Goal: Task Accomplishment & Management: Manage account settings

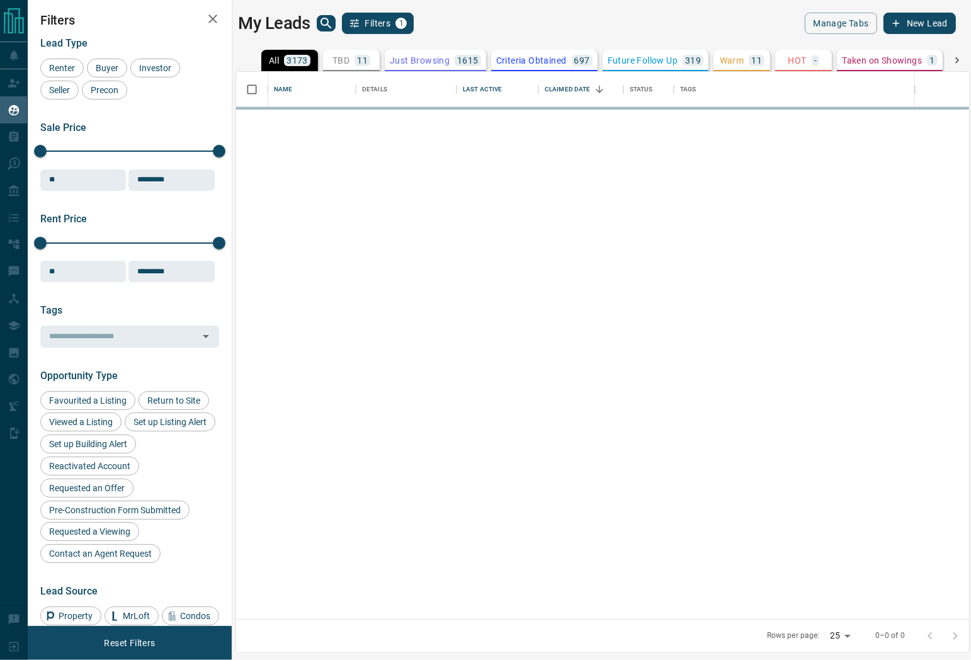
scroll to position [536, 721]
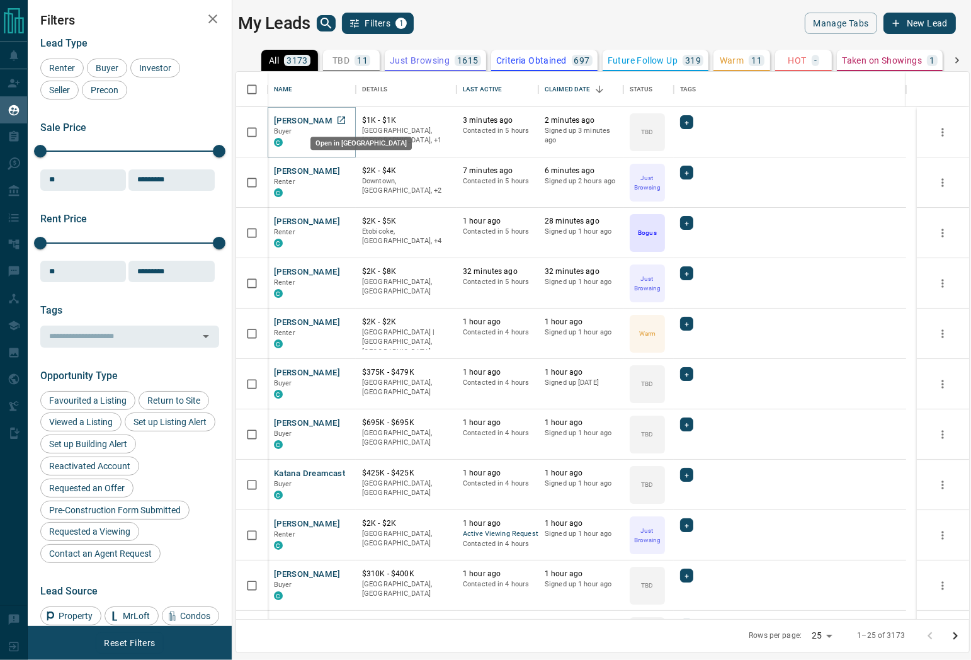
click at [341, 125] on link "Open in New Tab" at bounding box center [341, 120] width 16 height 16
click at [405, 54] on button "Just Browsing 1615" at bounding box center [435, 60] width 101 height 21
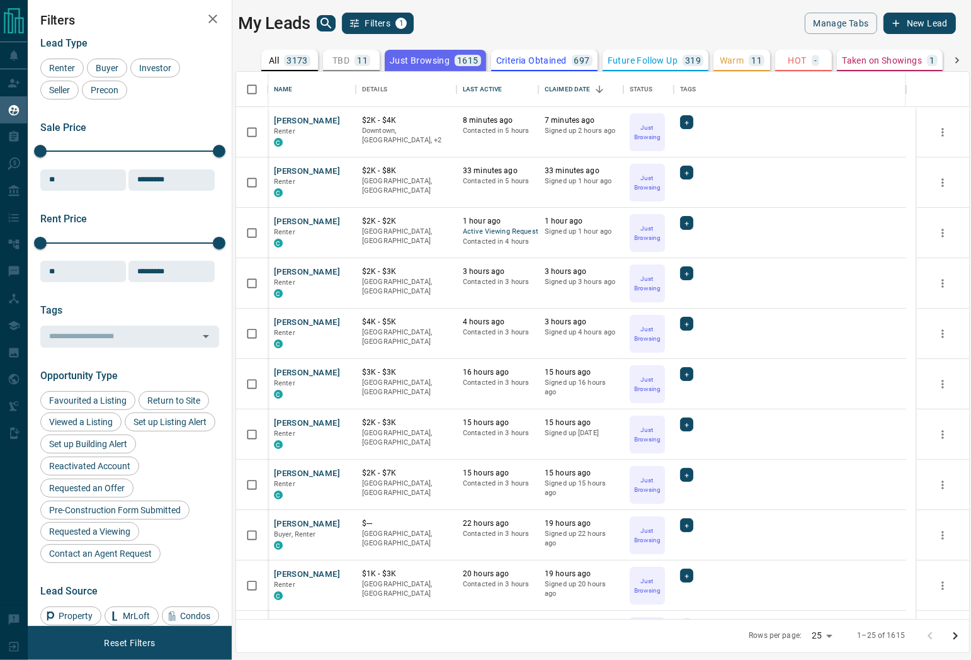
drag, startPoint x: 575, startPoint y: 35, endPoint x: 509, endPoint y: 0, distance: 74.9
click at [575, 35] on main "My Leads Filters 1 Manage Tabs New Lead All 3173 TBD 11 Do Not Contact - Not Re…" at bounding box center [597, 322] width 718 height 619
click at [505, 89] on icon "Sort" at bounding box center [510, 89] width 11 height 11
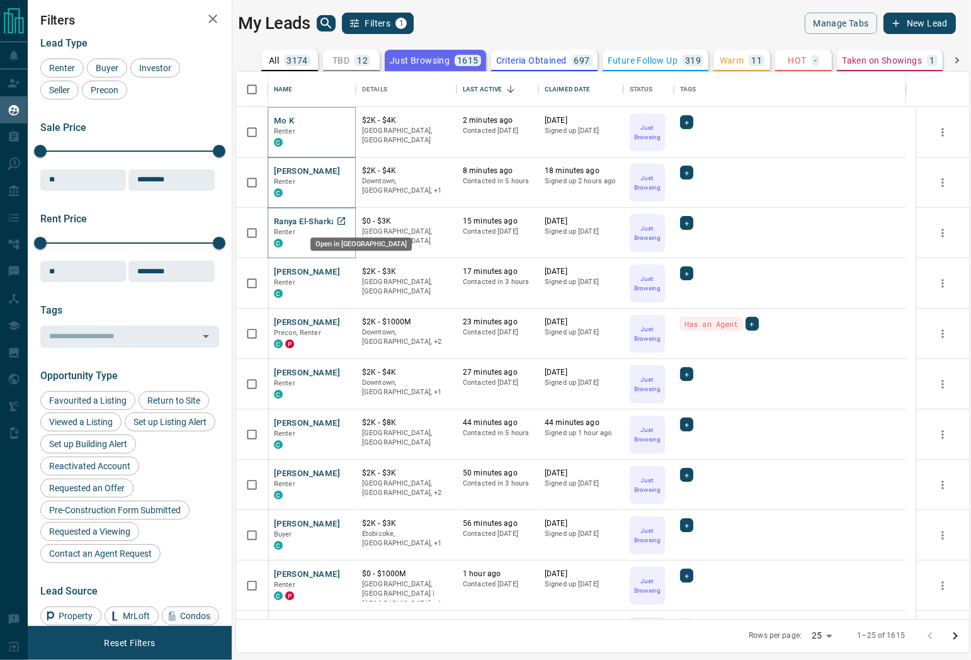
drag, startPoint x: 338, startPoint y: 218, endPoint x: 338, endPoint y: 230, distance: 11.3
drag, startPoint x: 343, startPoint y: 325, endPoint x: 326, endPoint y: 347, distance: 28.3
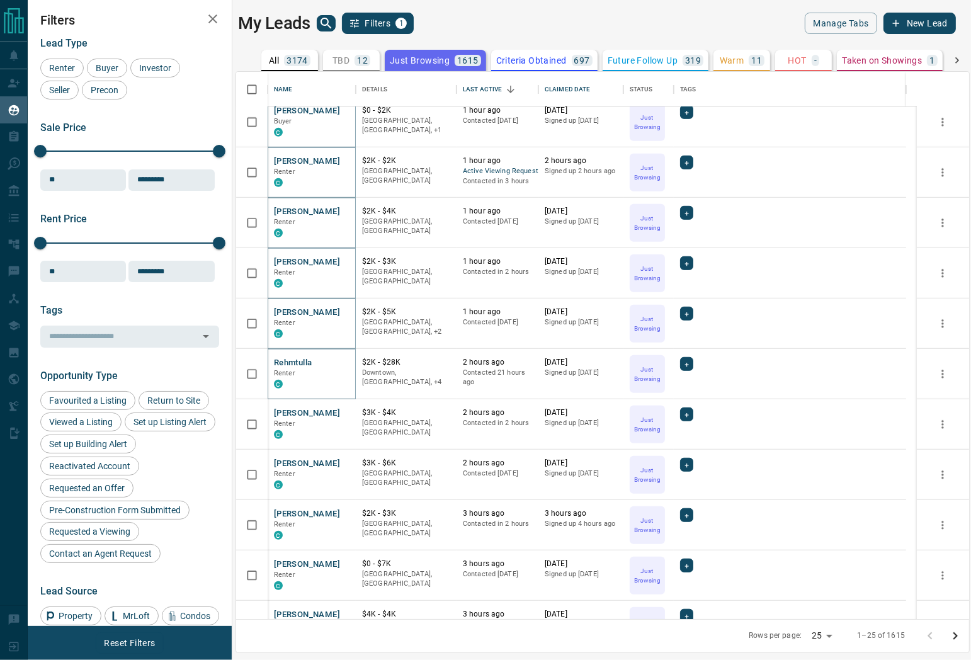
scroll to position [746, 0]
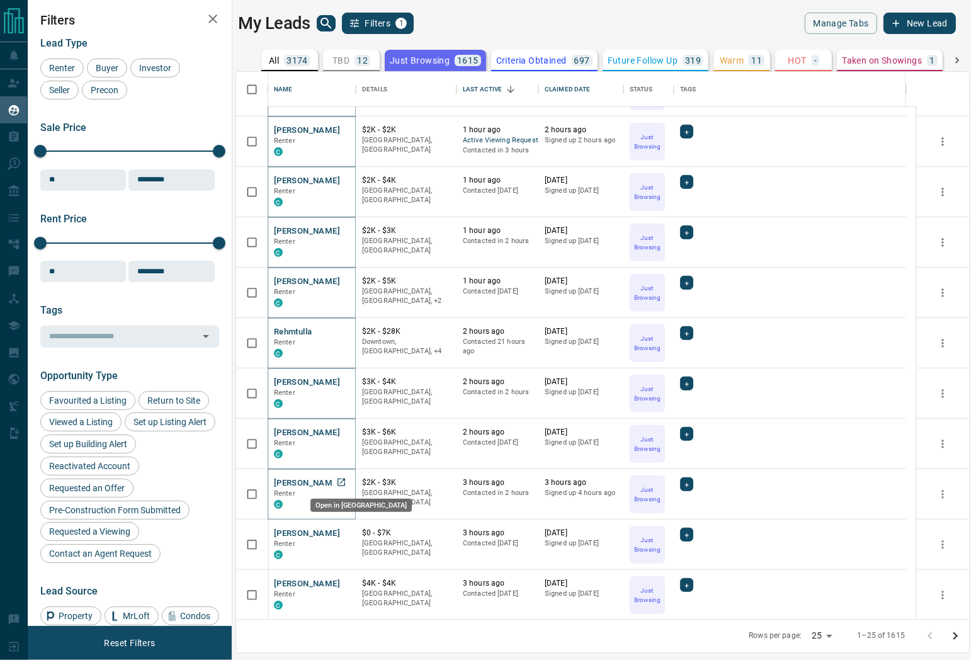
drag, startPoint x: 343, startPoint y: 480, endPoint x: 339, endPoint y: 505, distance: 24.9
click at [954, 633] on icon "Go to next page" at bounding box center [955, 636] width 4 height 8
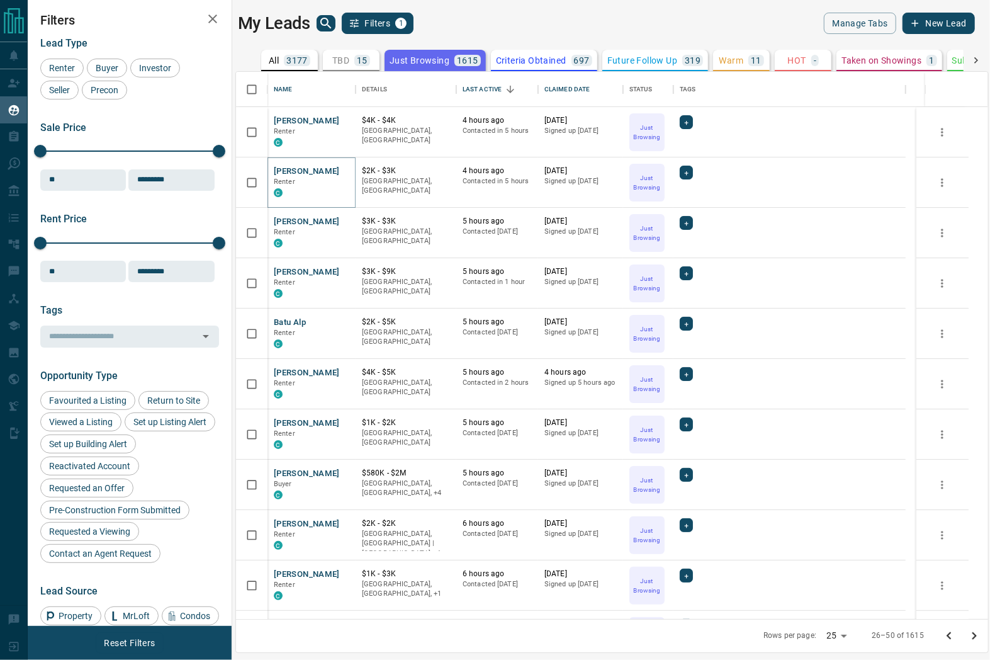
scroll to position [536, 741]
drag, startPoint x: 336, startPoint y: 367, endPoint x: 337, endPoint y: 374, distance: 7.0
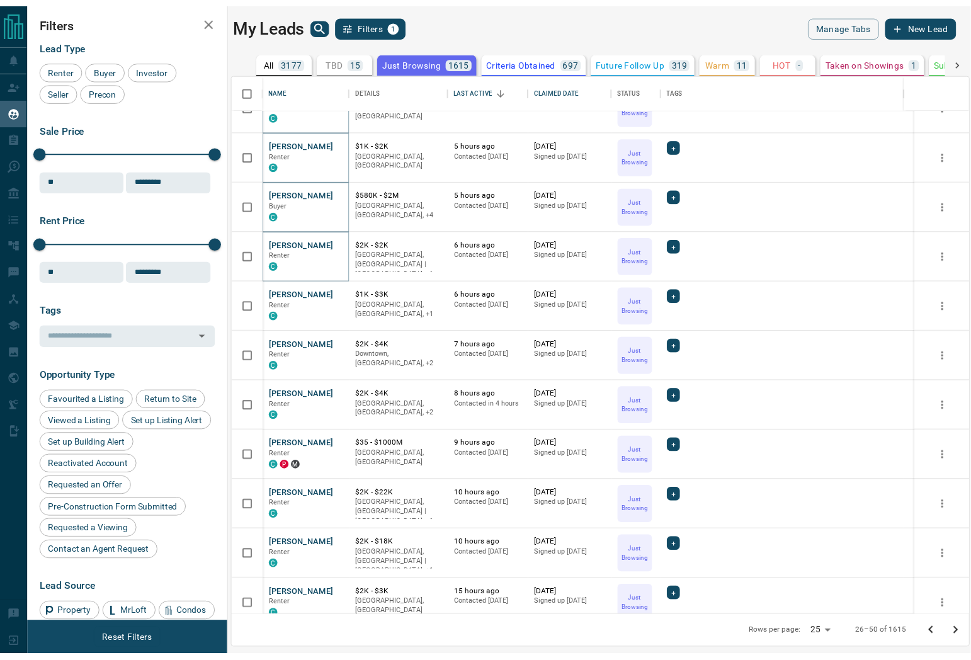
scroll to position [349, 0]
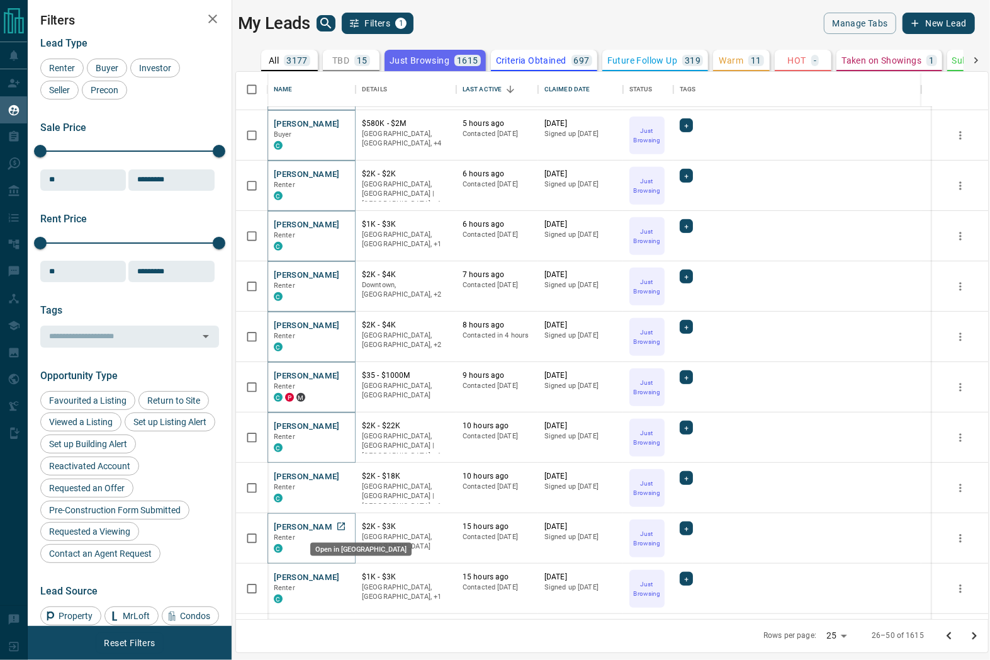
drag, startPoint x: 342, startPoint y: 521, endPoint x: 444, endPoint y: 582, distance: 118.9
drag, startPoint x: 730, startPoint y: 96, endPoint x: 988, endPoint y: 117, distance: 258.9
click at [730, 96] on div "Tags" at bounding box center [797, 89] width 235 height 35
click at [331, 24] on icon "search button" at bounding box center [326, 23] width 15 height 15
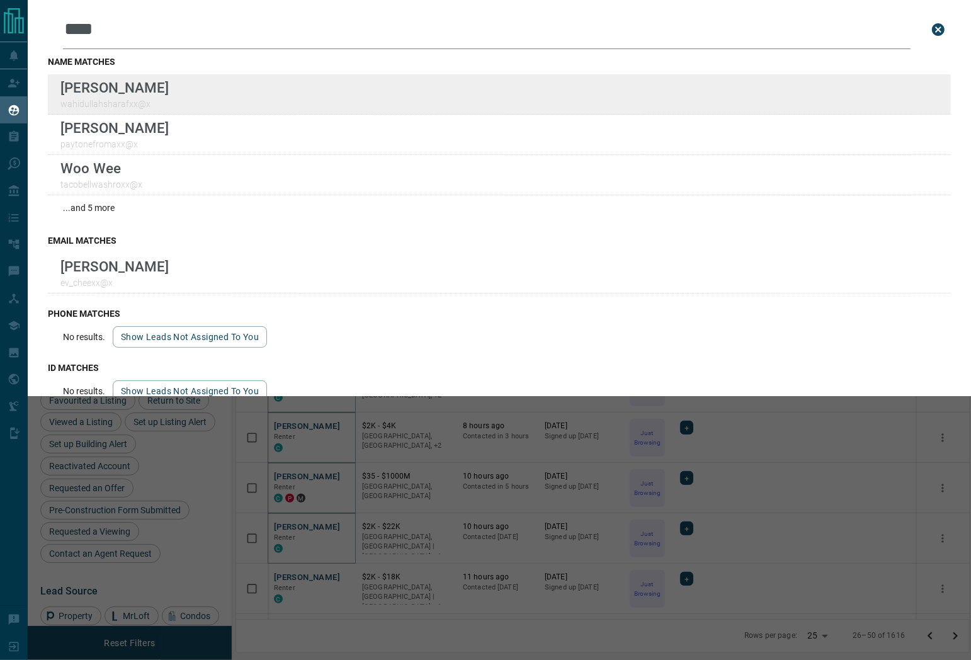
scroll to position [500, 0]
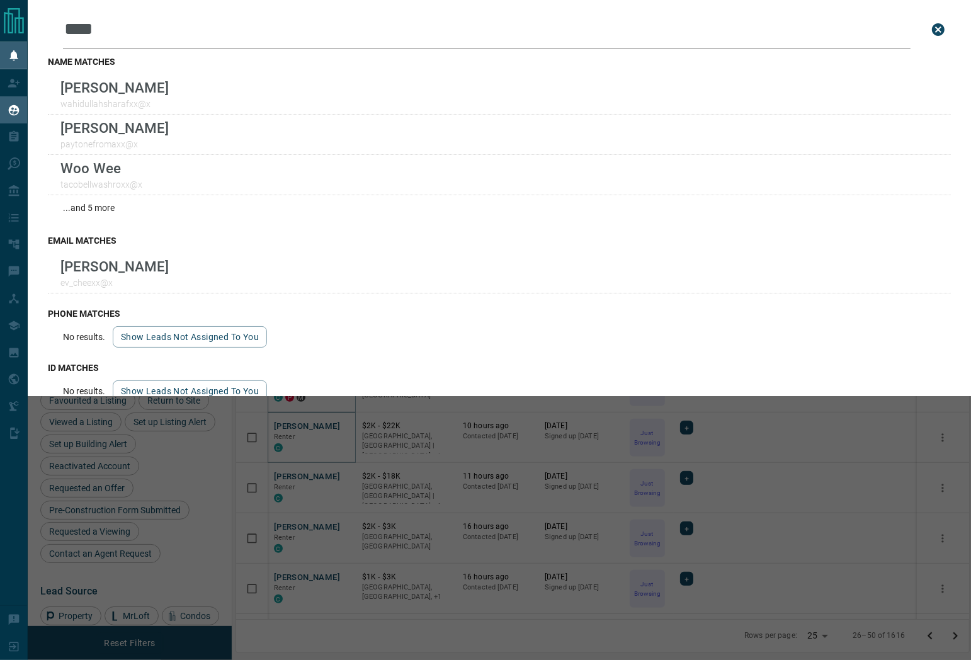
drag, startPoint x: 143, startPoint y: 37, endPoint x: 1, endPoint y: 48, distance: 142.1
click at [1, 48] on div "Lead Transfers Claim Leads My Leads Tasks Opportunities Deals Campaigns Automat…" at bounding box center [485, 322] width 971 height 644
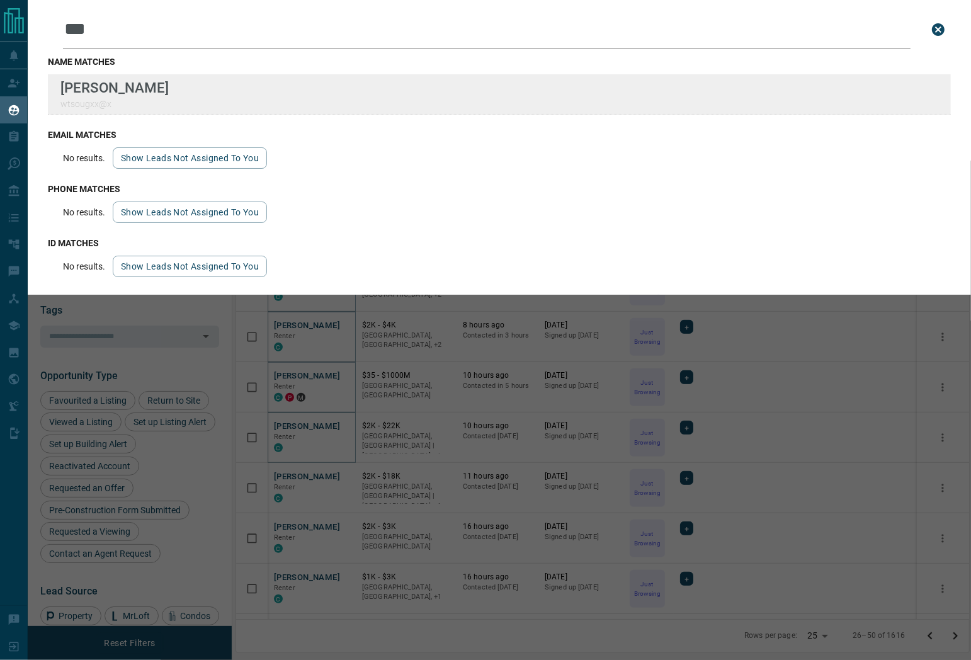
type input "***"
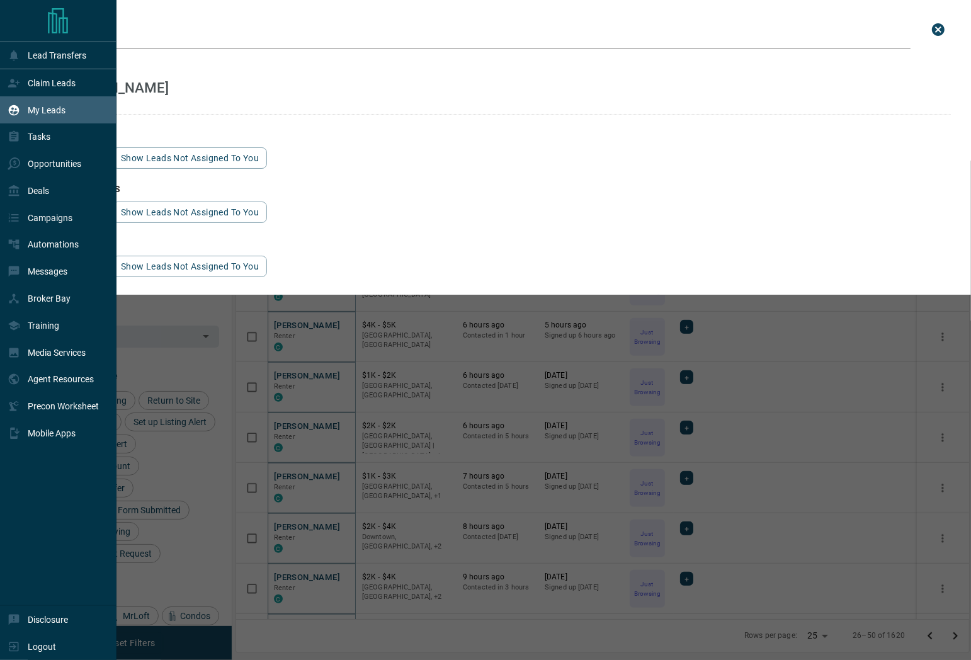
scroll to position [746, 0]
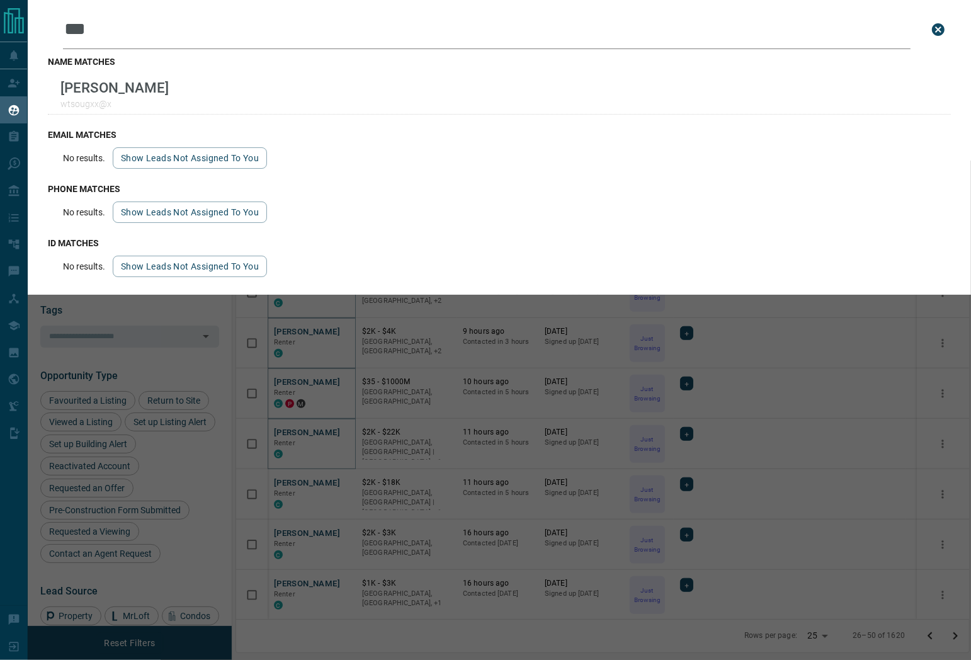
click at [497, 643] on div "Leads Search Bar *** Search for a lead by name, email, phone, or id name matche…" at bounding box center [513, 330] width 971 height 660
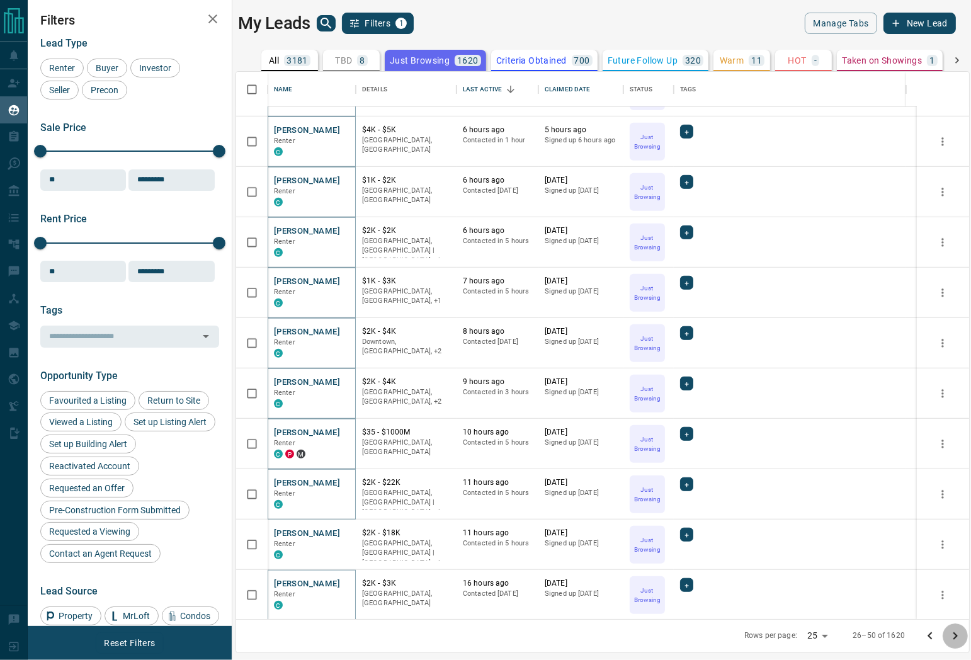
click at [949, 636] on icon "Go to next page" at bounding box center [954, 635] width 15 height 15
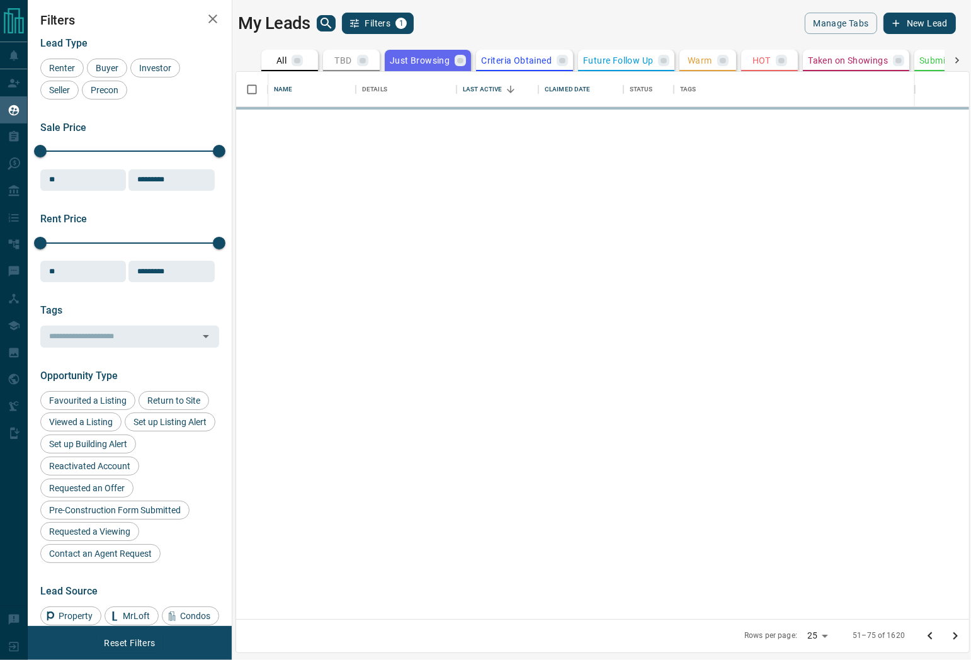
scroll to position [0, 0]
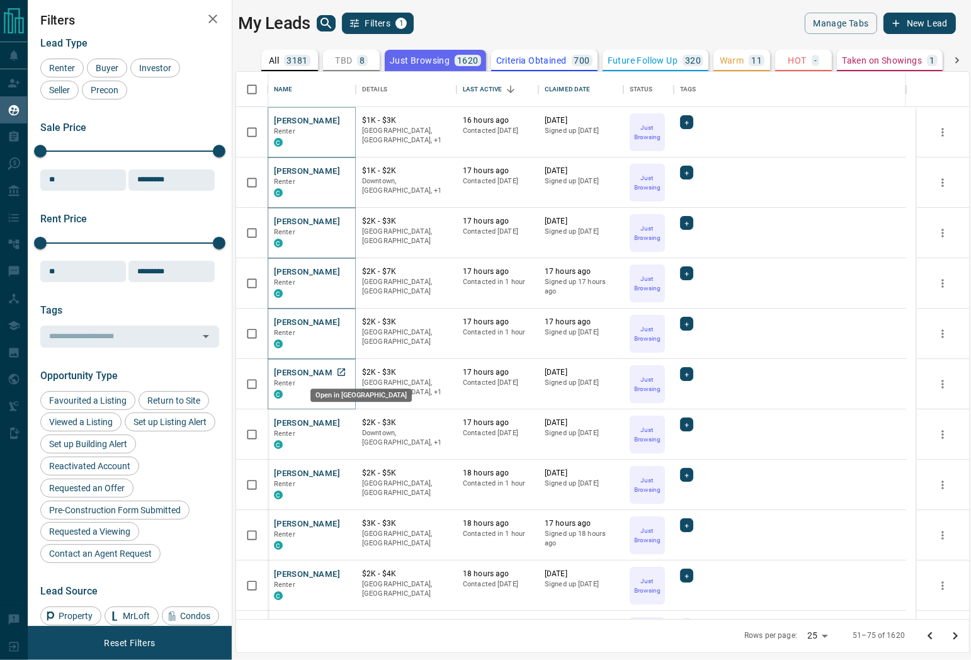
drag, startPoint x: 342, startPoint y: 373, endPoint x: 337, endPoint y: 380, distance: 8.2
drag, startPoint x: 348, startPoint y: 422, endPoint x: 337, endPoint y: 423, distance: 10.8
